Goal: Obtain resource: Obtain resource

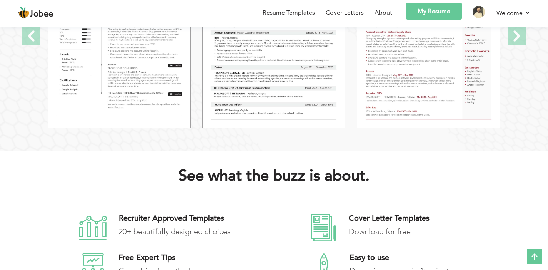
scroll to position [895, 0]
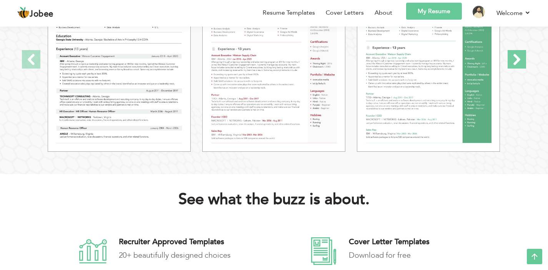
click at [513, 66] on span at bounding box center [517, 59] width 18 height 18
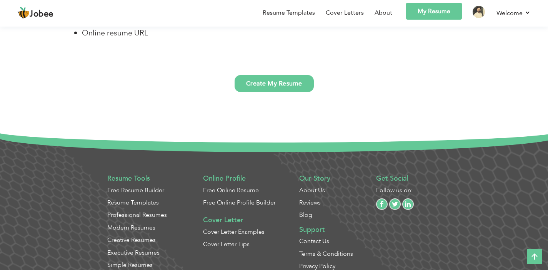
scroll to position [1988, 0]
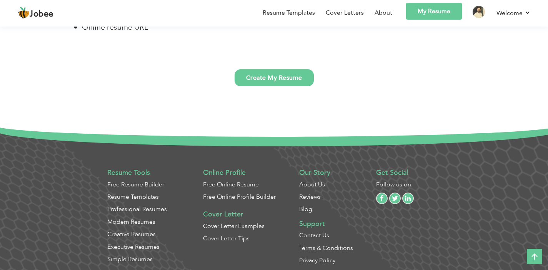
click at [136, 237] on div "Resume Tools Free Resume Builder Resume Templates Professional Resumes Modern R…" at bounding box center [151, 218] width 96 height 106
click at [136, 222] on link "Modern Resumes" at bounding box center [131, 221] width 48 height 8
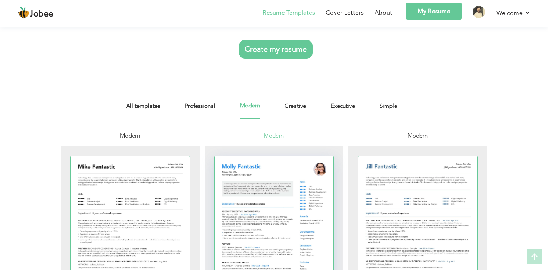
scroll to position [147, 0]
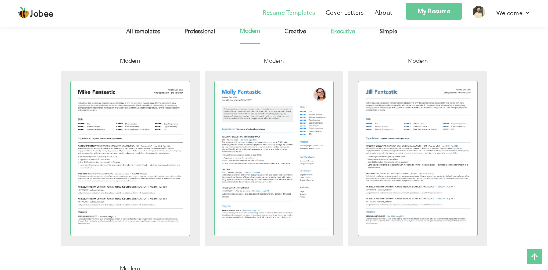
drag, startPoint x: 358, startPoint y: 32, endPoint x: 350, endPoint y: 31, distance: 7.8
click at [358, 32] on div "All templates Professional Modern Creative Executive Simple" at bounding box center [274, 35] width 296 height 17
click at [349, 30] on link "Executive" at bounding box center [343, 35] width 24 height 17
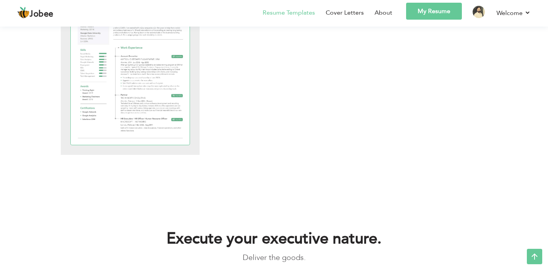
scroll to position [615, 0]
